Goal: Transaction & Acquisition: Register for event/course

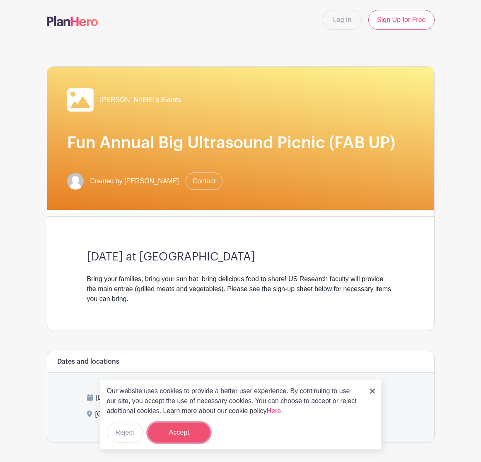
click at [186, 432] on button "Accept" at bounding box center [179, 432] width 62 height 20
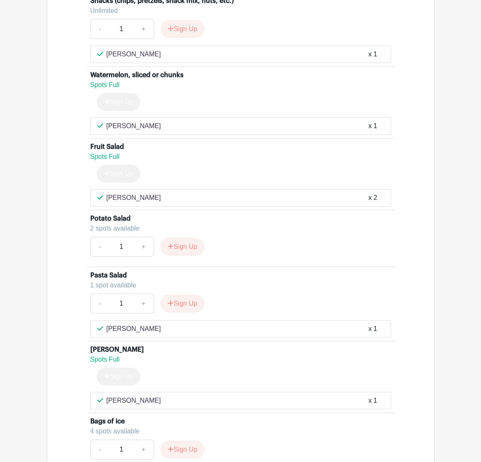
scroll to position [995, 0]
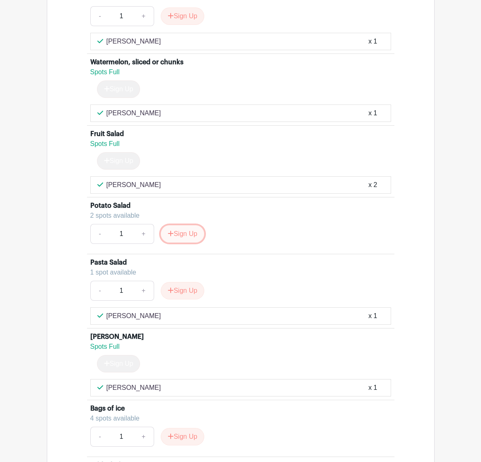
click at [184, 242] on button "Sign Up" at bounding box center [183, 233] width 44 height 17
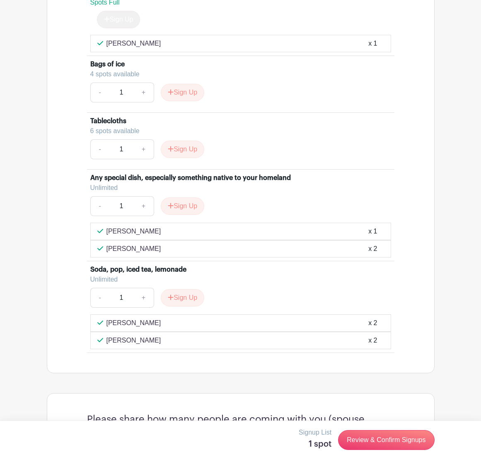
scroll to position [1326, 0]
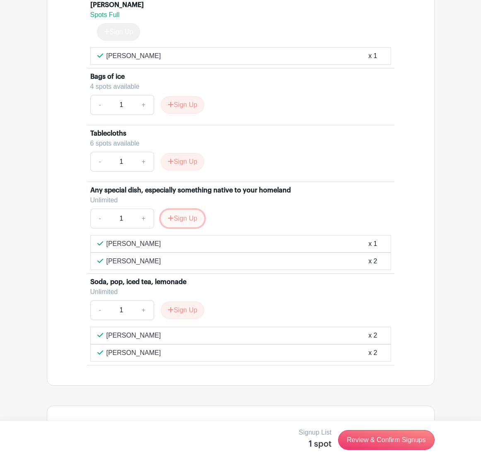
click at [181, 227] on button "Sign Up" at bounding box center [183, 218] width 44 height 17
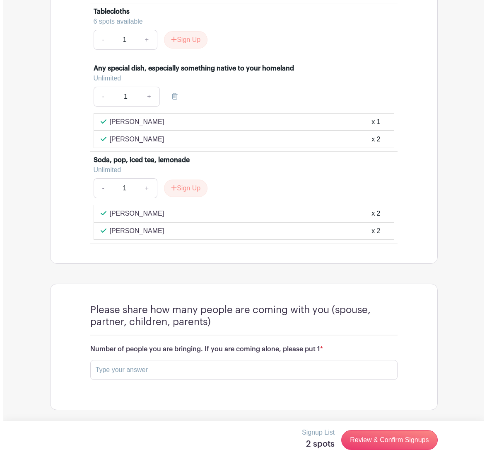
scroll to position [1458, 0]
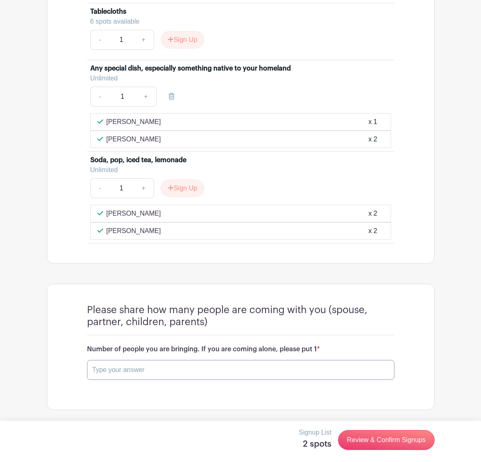
click at [207, 372] on input "text" at bounding box center [241, 370] width 308 height 20
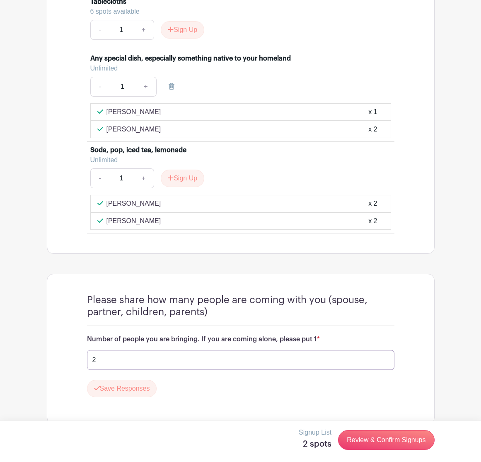
type input "2"
click at [142, 396] on button "Save Responses" at bounding box center [122, 388] width 70 height 17
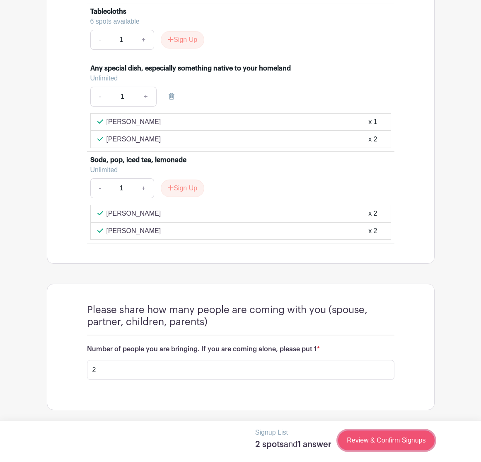
click at [390, 436] on link "Review & Confirm Signups" at bounding box center [386, 440] width 96 height 20
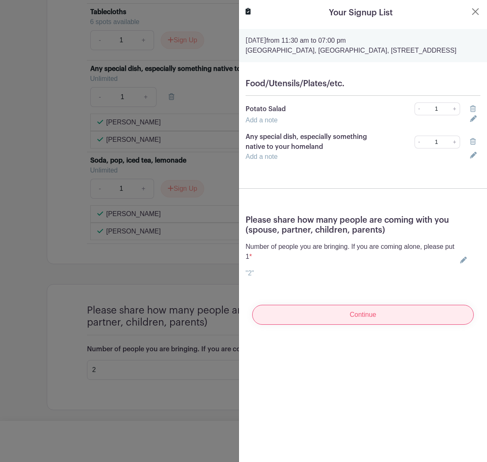
click at [368, 324] on input "Continue" at bounding box center [363, 315] width 222 height 20
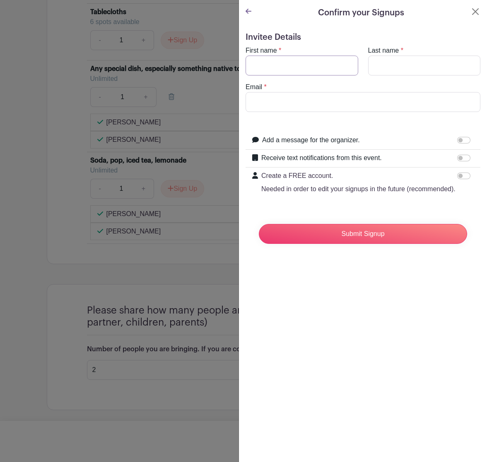
click at [294, 63] on input "First name" at bounding box center [302, 66] width 113 height 20
type input "[PERSON_NAME]"
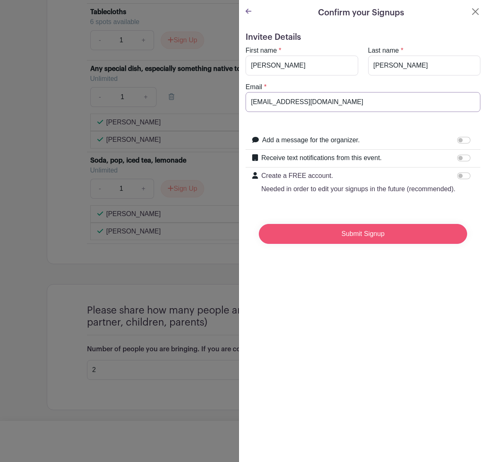
type input "[EMAIL_ADDRESS][DOMAIN_NAME]"
click at [357, 242] on input "Submit Signup" at bounding box center [363, 234] width 208 height 20
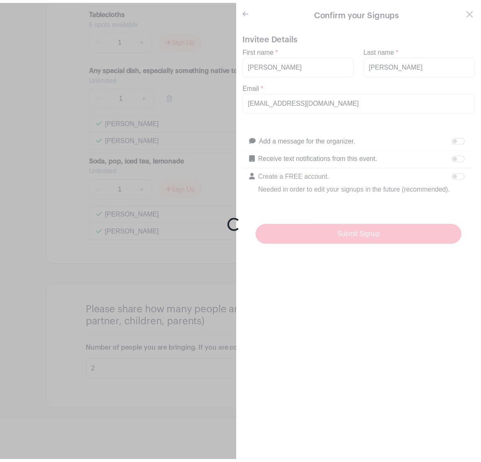
scroll to position [1475, 0]
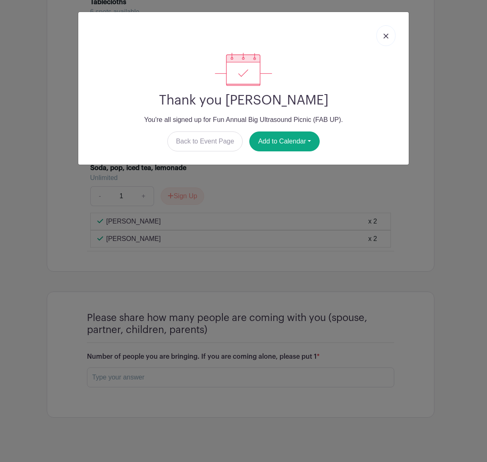
click at [382, 36] on link at bounding box center [386, 35] width 19 height 21
